Goal: Find specific page/section: Find specific page/section

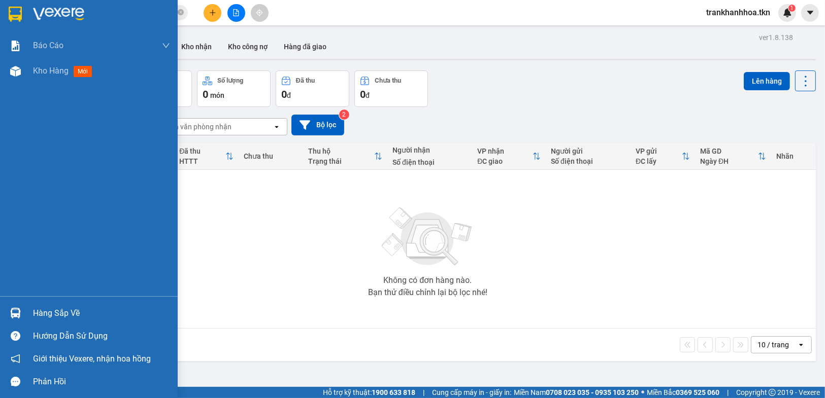
drag, startPoint x: 17, startPoint y: 310, endPoint x: 474, endPoint y: 287, distance: 457.2
click at [19, 310] on img at bounding box center [15, 313] width 11 height 11
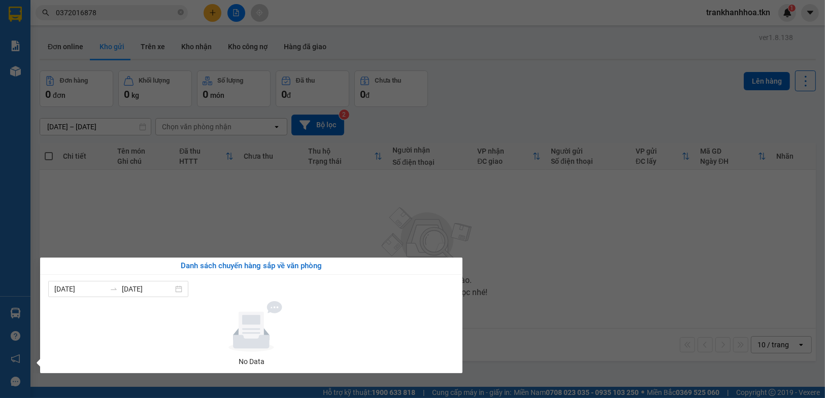
click at [555, 254] on section "Kết quả tìm kiếm ( 1 ) Bộ lọc Mã ĐH Trạng thái Món hàng Thu hộ Tổng cước Chưa c…" at bounding box center [412, 199] width 825 height 398
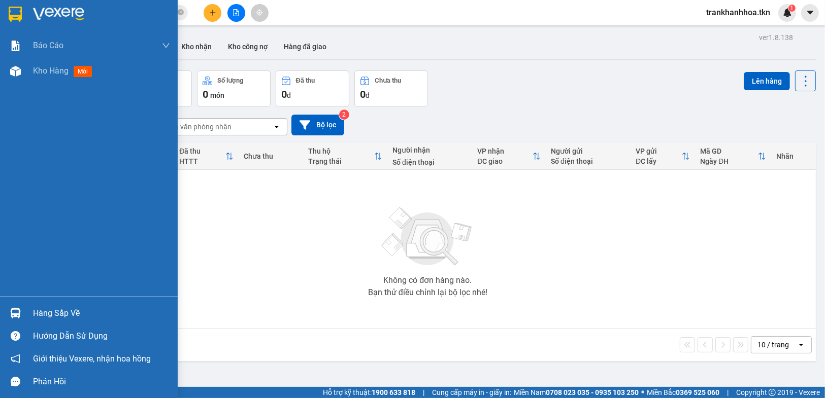
drag, startPoint x: 49, startPoint y: 313, endPoint x: 585, endPoint y: 252, distance: 539.8
click at [51, 313] on div "Hàng sắp về" at bounding box center [101, 313] width 137 height 15
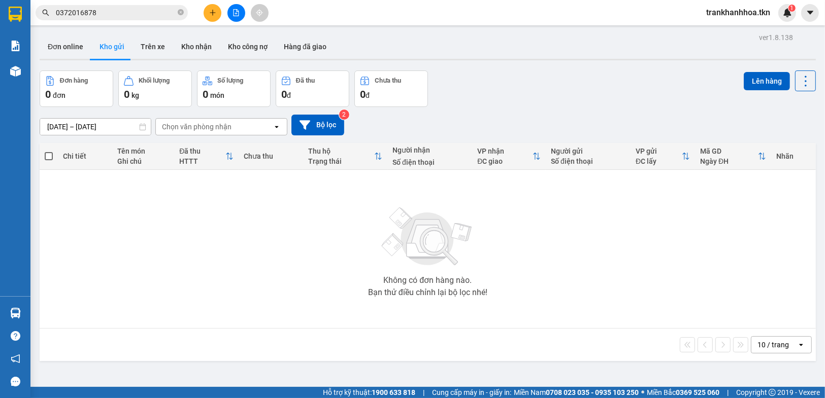
drag, startPoint x: 520, startPoint y: 233, endPoint x: 382, endPoint y: 390, distance: 209.2
click at [514, 266] on section "Kết quả tìm kiếm ( 1 ) Bộ lọc Mã ĐH Trạng thái Món hàng Thu hộ Tổng cước Chưa c…" at bounding box center [412, 199] width 825 height 398
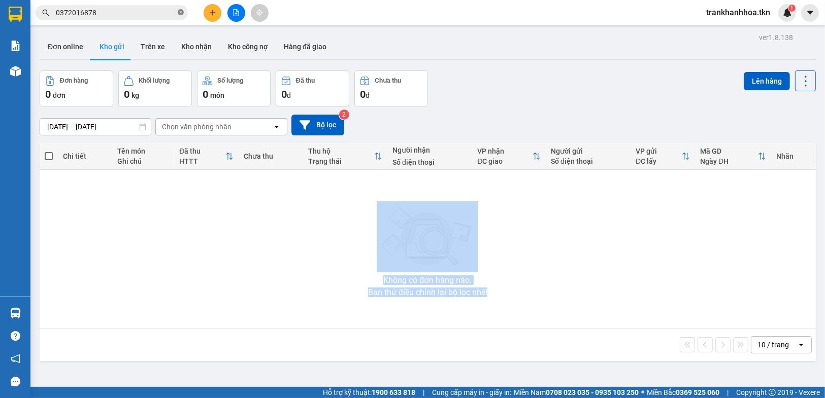
click at [178, 14] on icon "close-circle" at bounding box center [181, 12] width 6 height 6
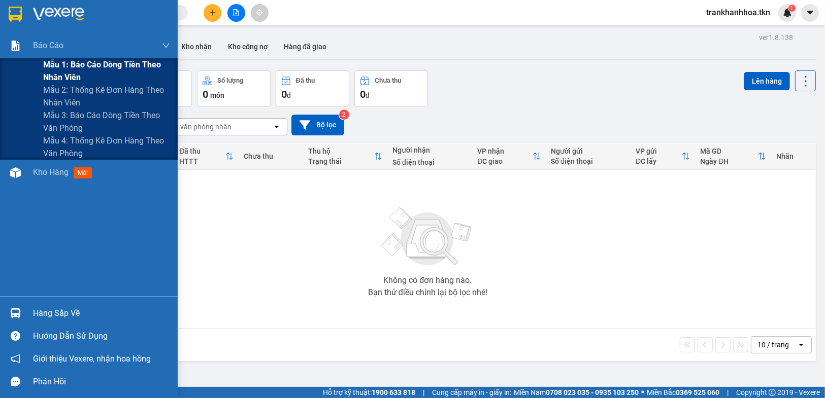
click at [72, 63] on span "Mẫu 1: Báo cáo dòng tiền theo nhân viên" at bounding box center [106, 70] width 127 height 25
